Goal: Navigation & Orientation: Find specific page/section

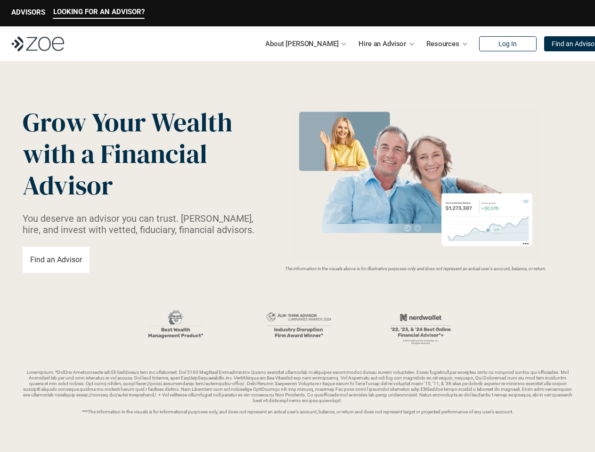
click at [297, 226] on img at bounding box center [415, 183] width 251 height 153
click at [98, 13] on p "LOOKING FOR AN ADVISOR?" at bounding box center [98, 12] width 91 height 8
click at [28, 13] on p "ADVISORS" at bounding box center [28, 12] width 34 height 8
